Goal: Check status: Check status

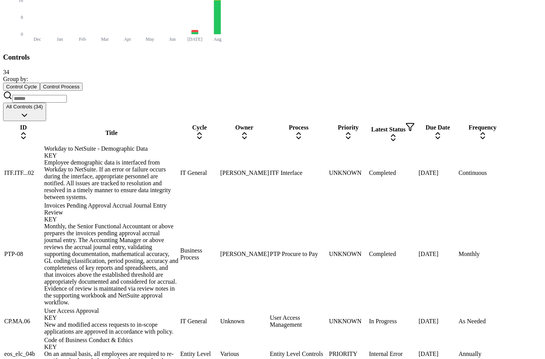
scroll to position [363, 0]
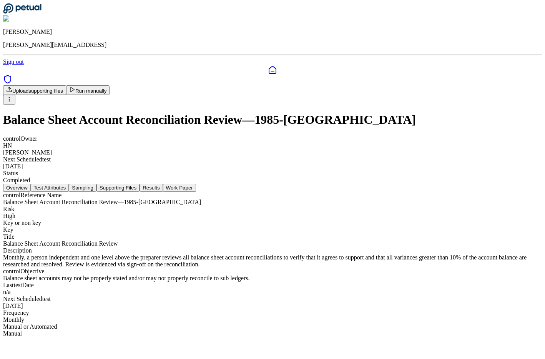
click at [96, 184] on button "Sampling" at bounding box center [83, 188] width 28 height 8
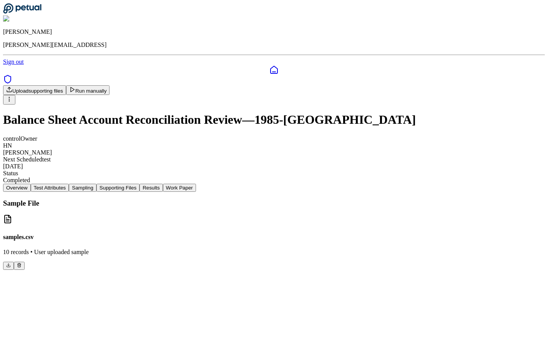
click at [140, 184] on button "Supporting Files" at bounding box center [117, 188] width 43 height 8
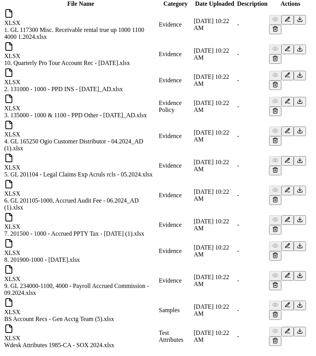
scroll to position [532, 18]
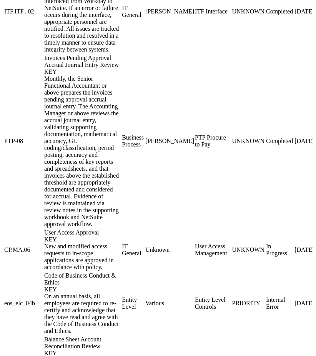
scroll to position [554, 0]
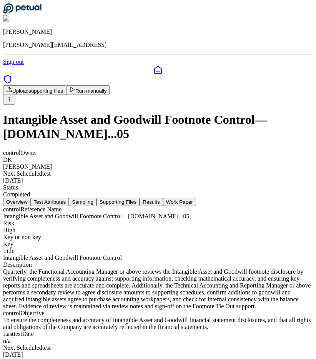
click at [96, 198] on button "Sampling" at bounding box center [83, 202] width 28 height 8
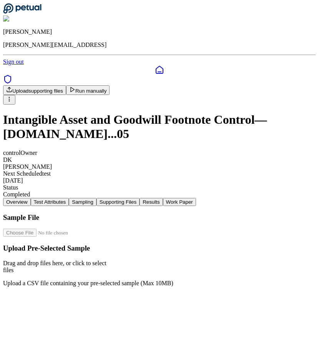
click at [140, 198] on button "Supporting Files" at bounding box center [117, 202] width 43 height 8
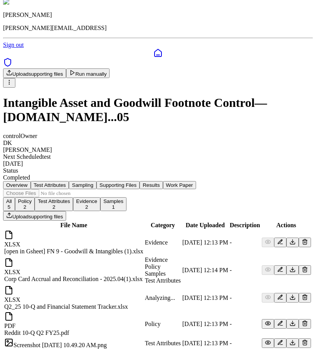
scroll to position [106, 0]
